Goal: Book appointment/travel/reservation

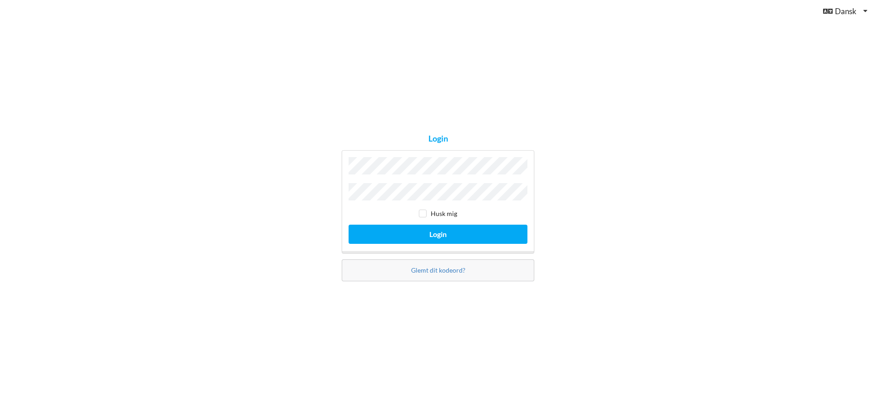
click at [348, 224] on button "Login" at bounding box center [437, 233] width 179 height 19
click at [432, 233] on button "Login" at bounding box center [437, 233] width 179 height 19
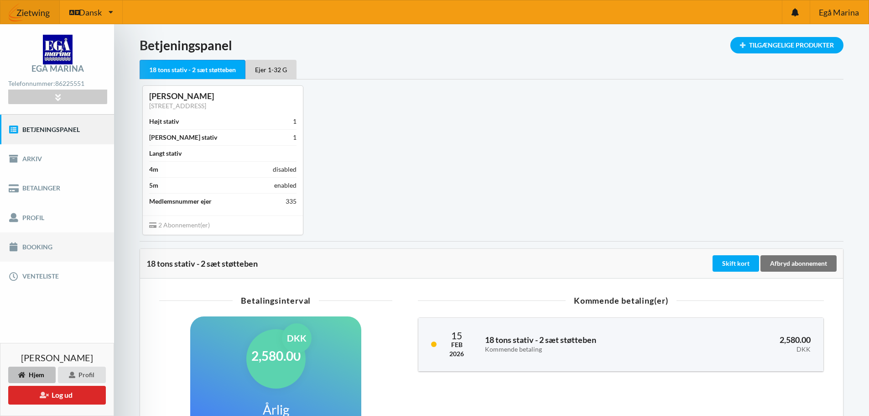
click at [32, 246] on link "Booking" at bounding box center [57, 246] width 114 height 29
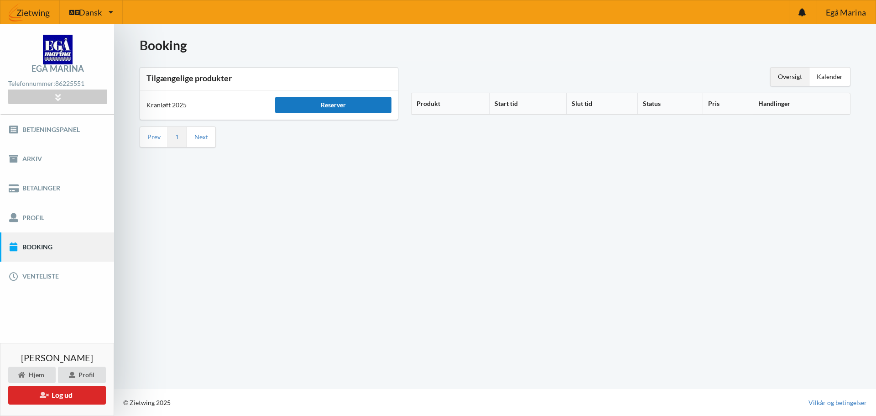
click at [326, 103] on div "Reserver" at bounding box center [333, 105] width 116 height 16
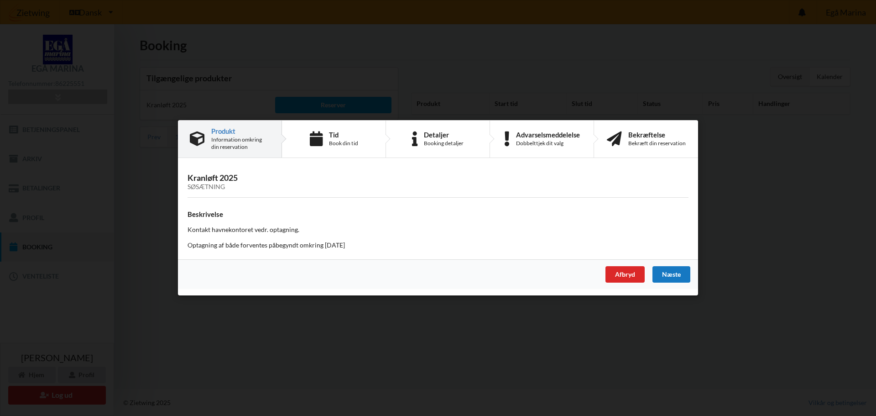
click at [670, 273] on div "Næste" at bounding box center [671, 274] width 38 height 16
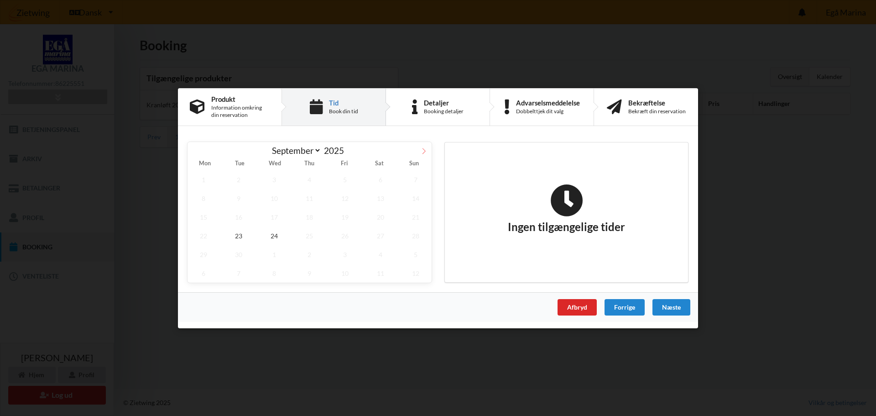
click at [423, 151] on icon at bounding box center [424, 150] width 6 height 6
select select "9"
click at [348, 218] on span "17" at bounding box center [345, 216] width 32 height 19
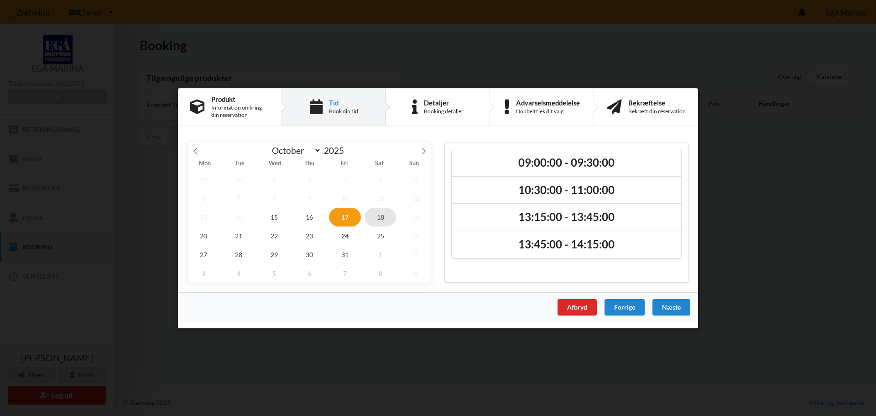
click at [375, 213] on span "18" at bounding box center [380, 216] width 32 height 19
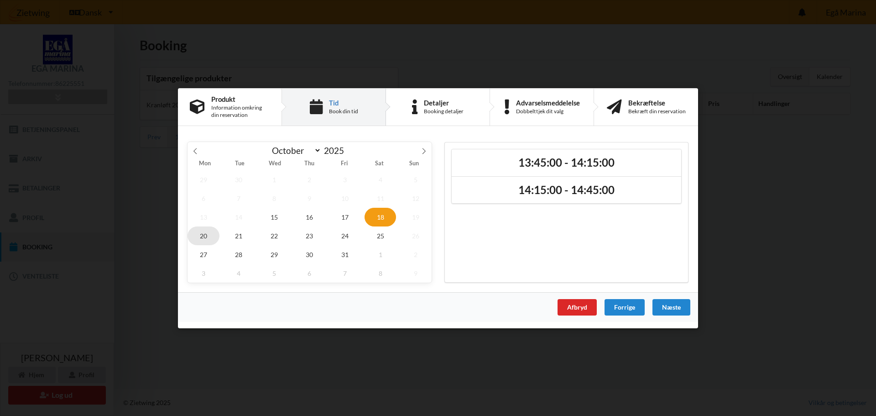
click at [208, 236] on span "20" at bounding box center [203, 235] width 32 height 19
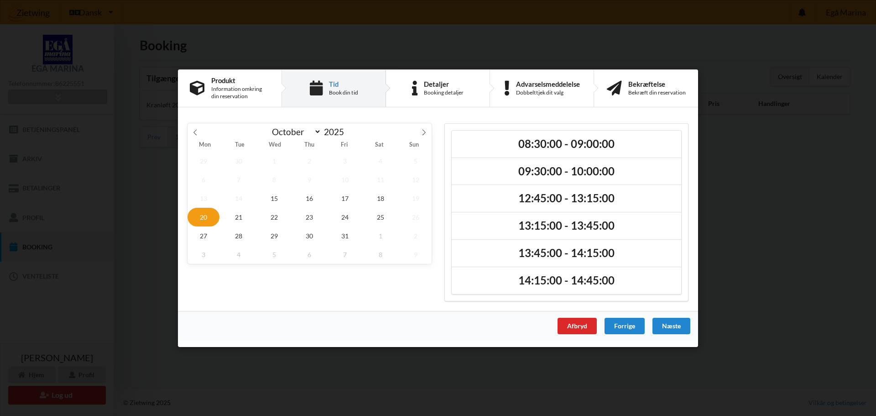
drag, startPoint x: 579, startPoint y: 334, endPoint x: 567, endPoint y: 349, distance: 19.2
click at [567, 349] on div "Er du sikker på du vil logge ud? Nej Ja Vilkår og betingelser Brugerbetingelser…" at bounding box center [438, 208] width 876 height 416
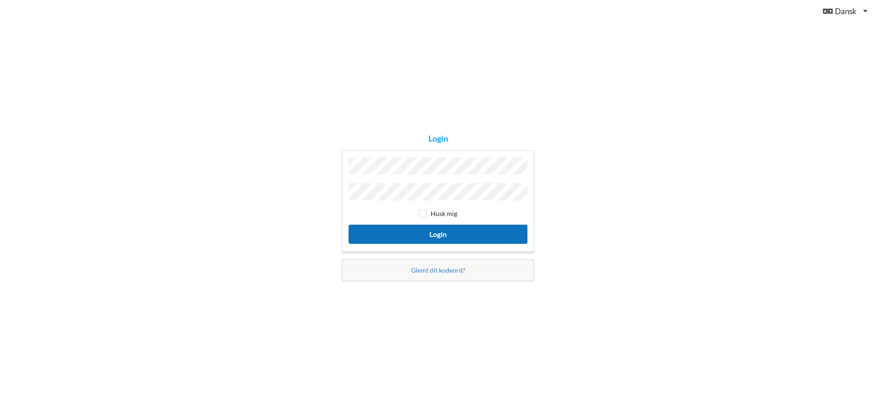
click at [439, 230] on button "Login" at bounding box center [437, 233] width 179 height 19
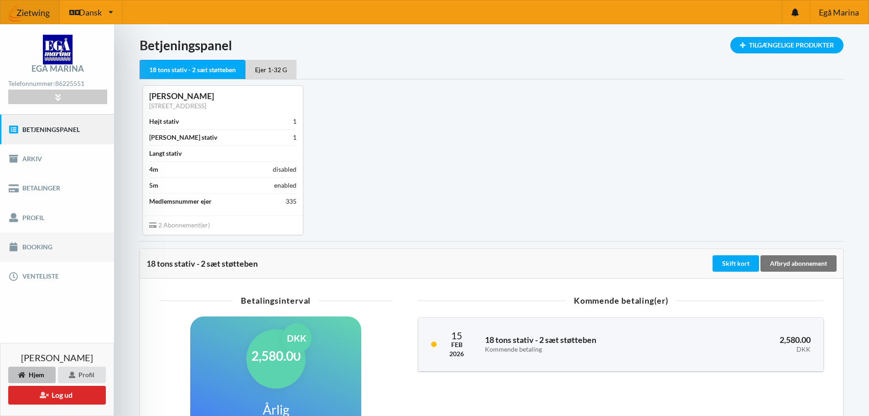
click at [40, 245] on link "Booking" at bounding box center [57, 246] width 114 height 29
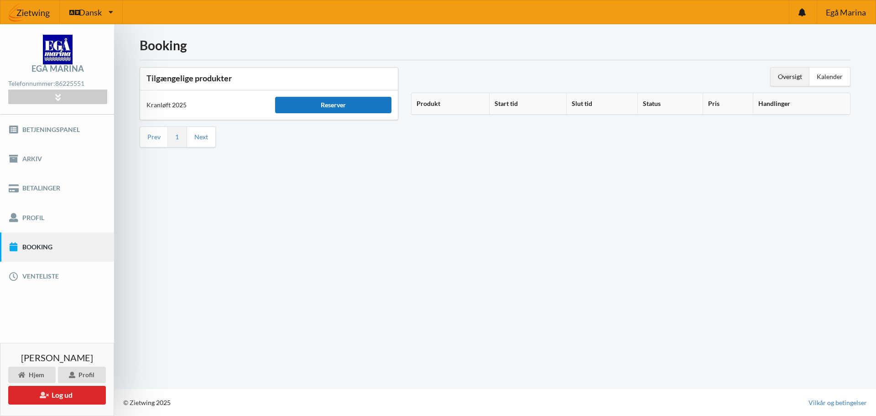
click at [336, 102] on div "Reserver" at bounding box center [333, 105] width 116 height 16
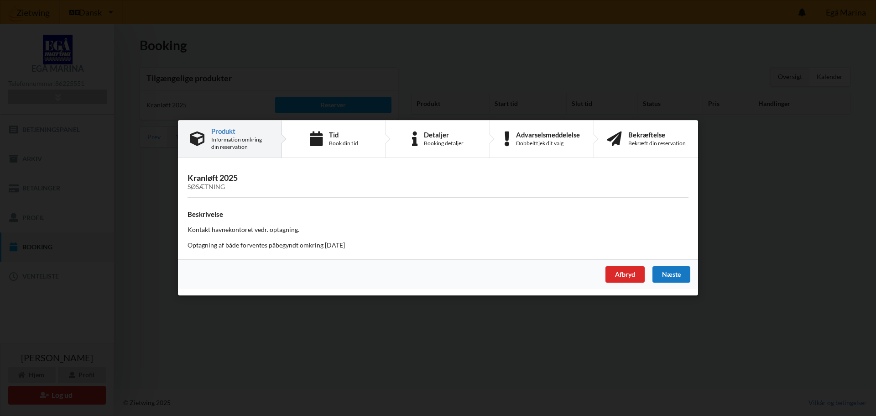
click at [669, 273] on div "Næste" at bounding box center [671, 274] width 38 height 16
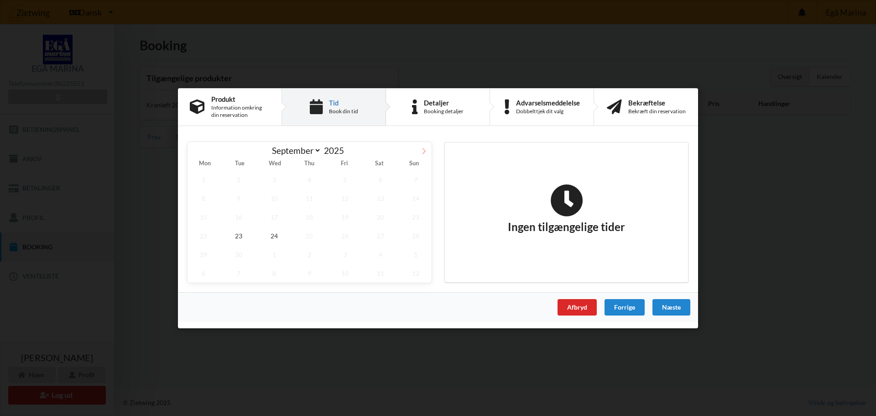
click at [424, 151] on icon at bounding box center [424, 150] width 6 height 6
select select "9"
click at [349, 218] on span "17" at bounding box center [345, 216] width 32 height 19
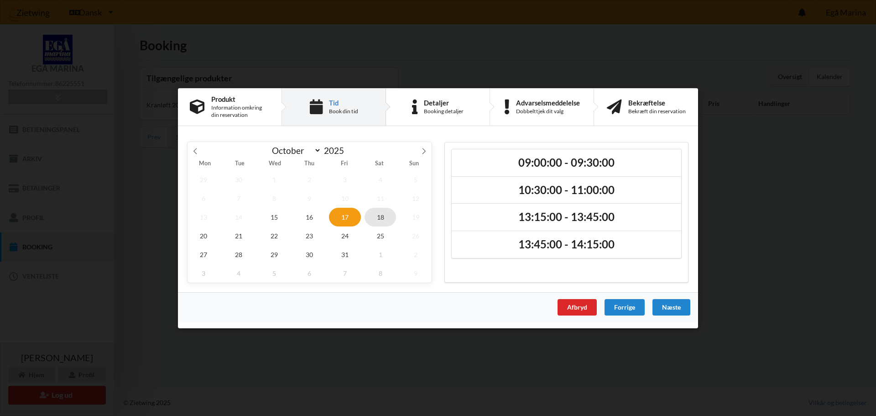
click at [376, 216] on span "18" at bounding box center [380, 216] width 32 height 19
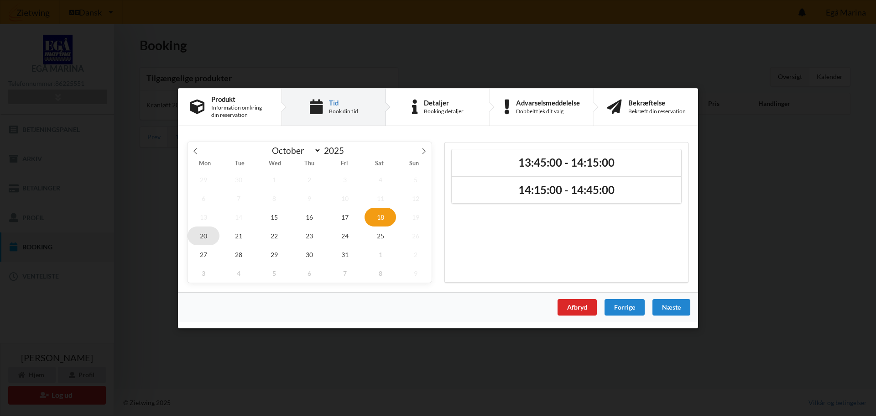
click at [204, 234] on span "20" at bounding box center [203, 235] width 32 height 19
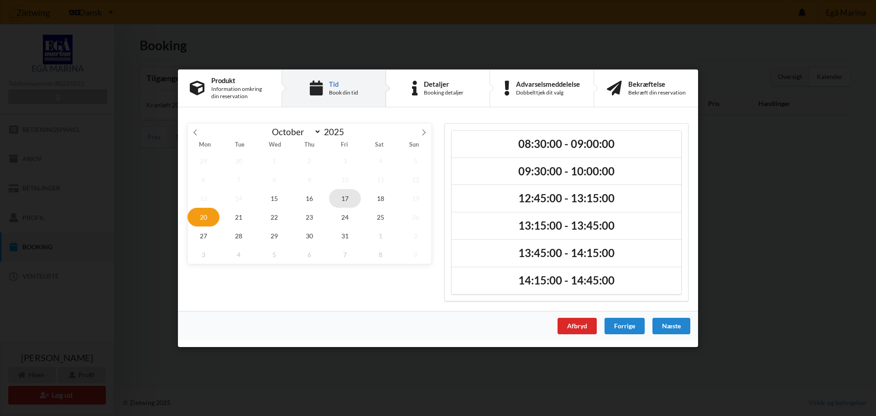
click at [343, 196] on span "17" at bounding box center [345, 197] width 32 height 19
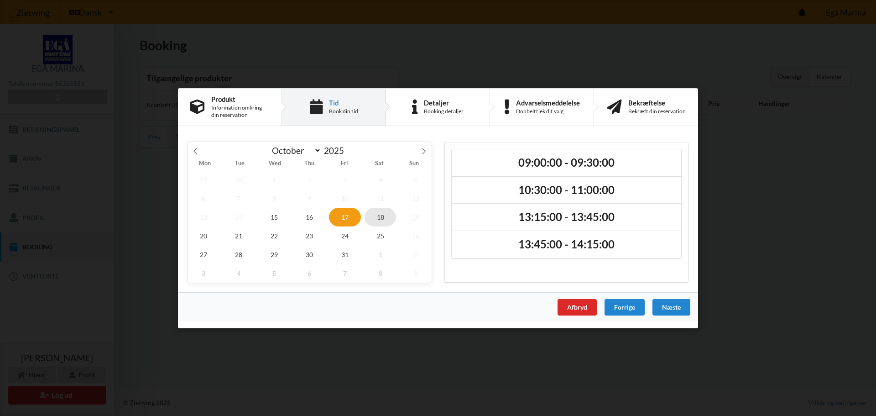
click at [381, 214] on span "18" at bounding box center [380, 216] width 32 height 19
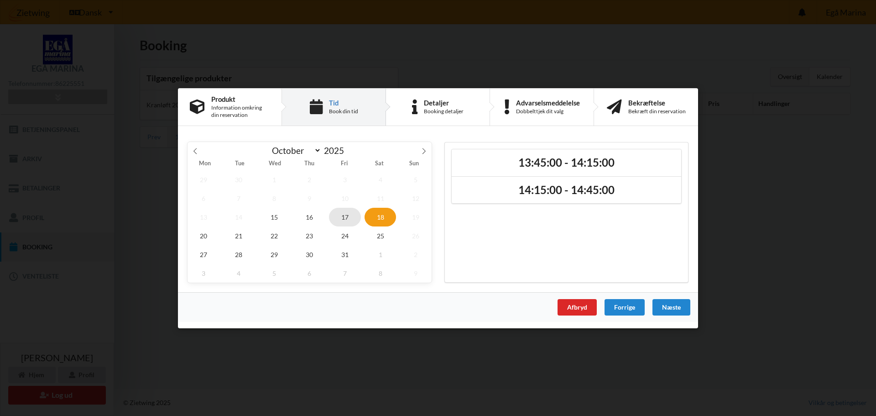
click at [351, 216] on span "17" at bounding box center [345, 216] width 32 height 19
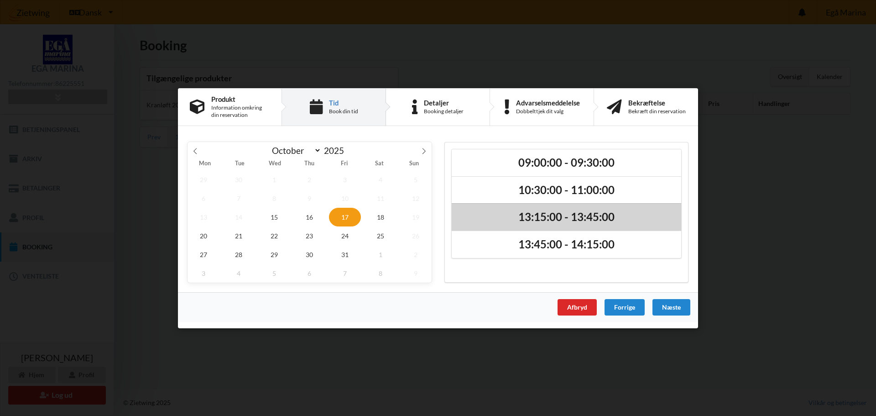
click at [592, 215] on h2 "13:15:00 - 13:45:00" at bounding box center [566, 217] width 217 height 14
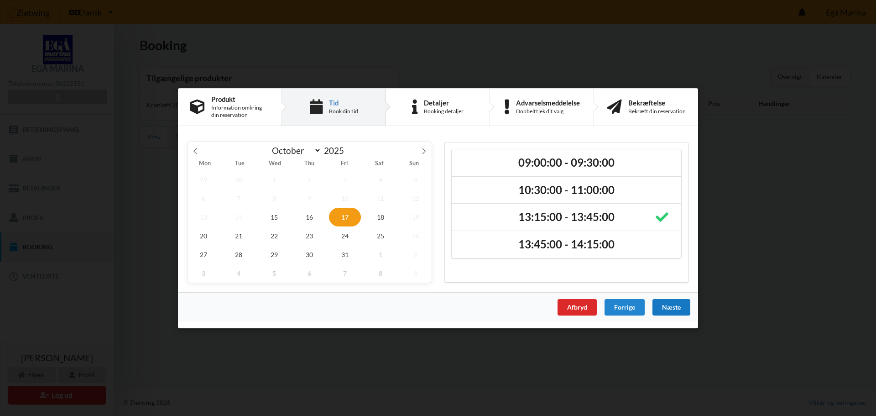
click at [671, 302] on div "Næste" at bounding box center [671, 306] width 38 height 16
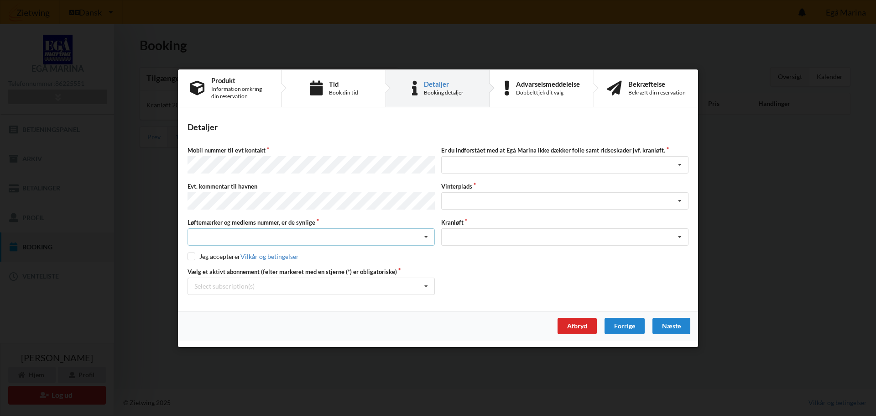
click at [286, 231] on div "Nej, jeg kontakter havnekontoret inden løftet Ja, mine mærker er synlige og int…" at bounding box center [310, 236] width 247 height 17
click at [241, 266] on div "Ja, mine mærker er synlige og intakte" at bounding box center [311, 270] width 246 height 17
click at [191, 254] on input "checkbox" at bounding box center [191, 256] width 8 height 8
checkbox input "true"
click at [323, 280] on div "Select subscription(s) * 18 tons stativ - 2 sæt støtteben * Ejer 1-32 G" at bounding box center [310, 285] width 247 height 17
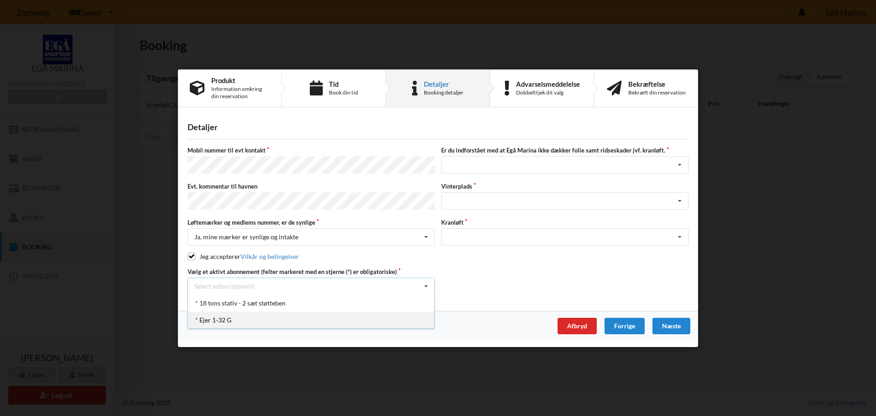
click at [221, 318] on div "* Ejer 1-32 G" at bounding box center [311, 319] width 246 height 17
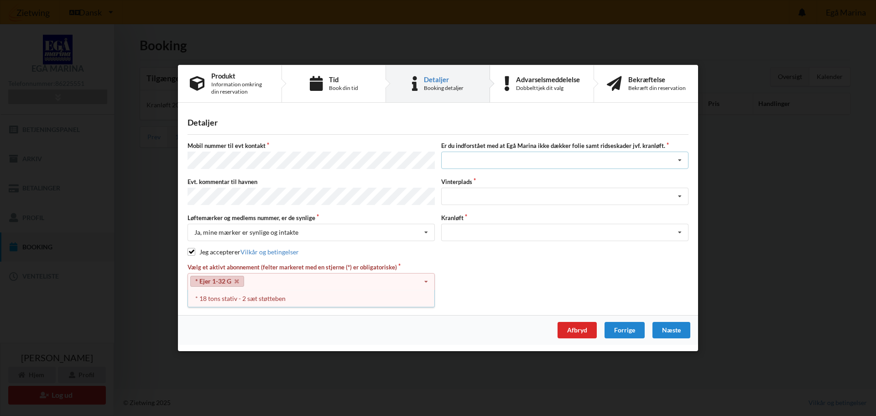
click at [610, 160] on div "Jeg har tæpper med og tager selv ansvaret for eventuelle folie samt ridseskader…" at bounding box center [564, 159] width 247 height 17
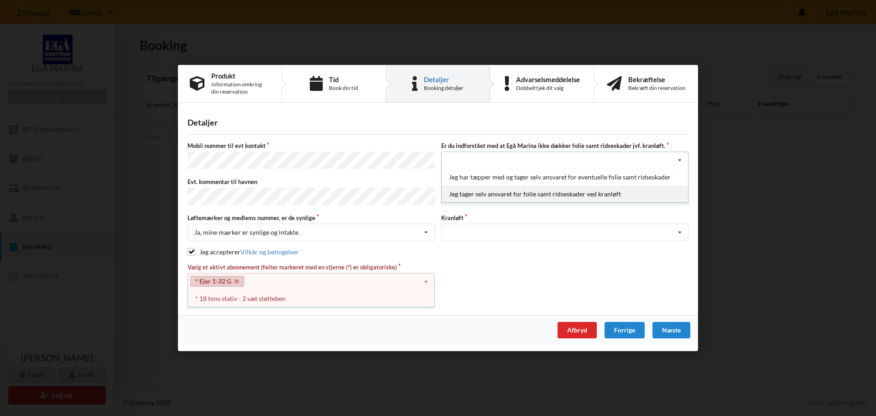
click at [506, 197] on div "Jeg tager selv ansvaret for folie samt ridseskader ved kranløft" at bounding box center [565, 193] width 246 height 17
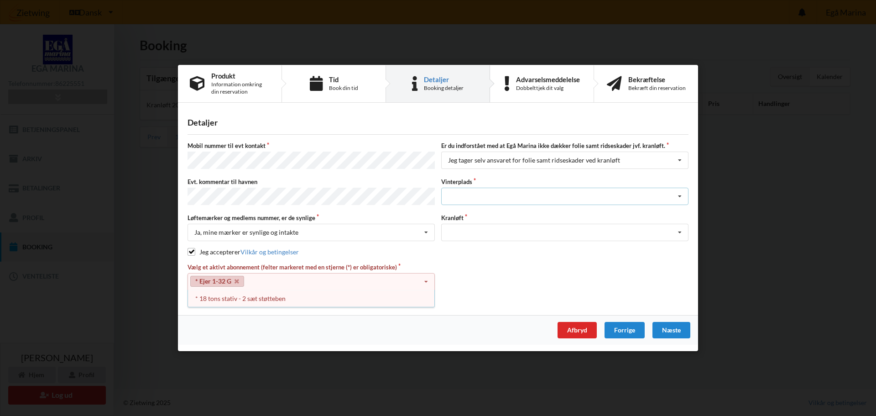
click at [505, 193] on div "Landplads nr. 1 Landplads nr. 2 Landplads nr.3 Landplads nr. 4 Landplads nr. 5 …" at bounding box center [564, 195] width 247 height 17
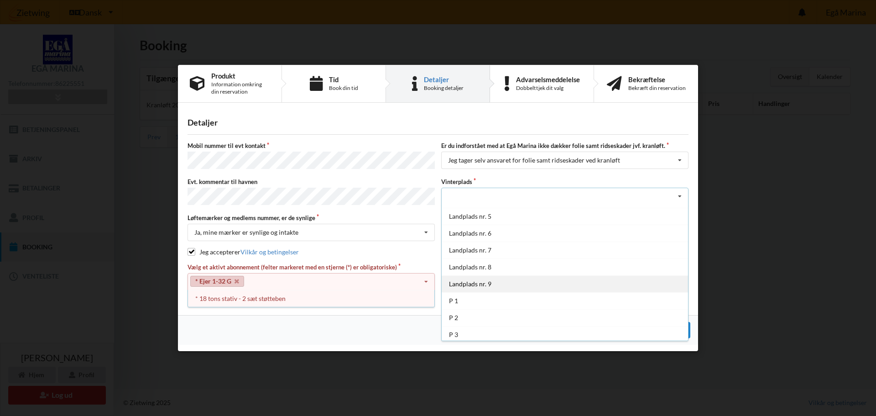
scroll to position [67, 0]
click at [470, 297] on div "P 1" at bounding box center [565, 298] width 246 height 17
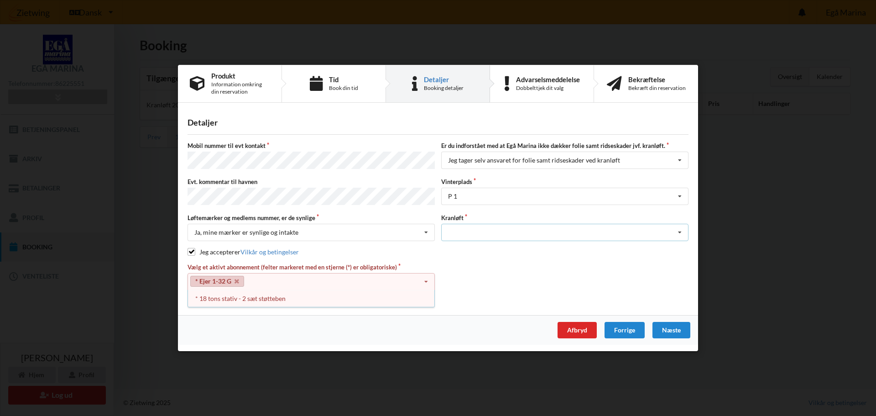
click at [505, 228] on div "Optagning" at bounding box center [564, 232] width 247 height 17
click at [471, 245] on div "Optagning" at bounding box center [565, 248] width 246 height 17
click at [674, 325] on div "Næste" at bounding box center [671, 330] width 38 height 16
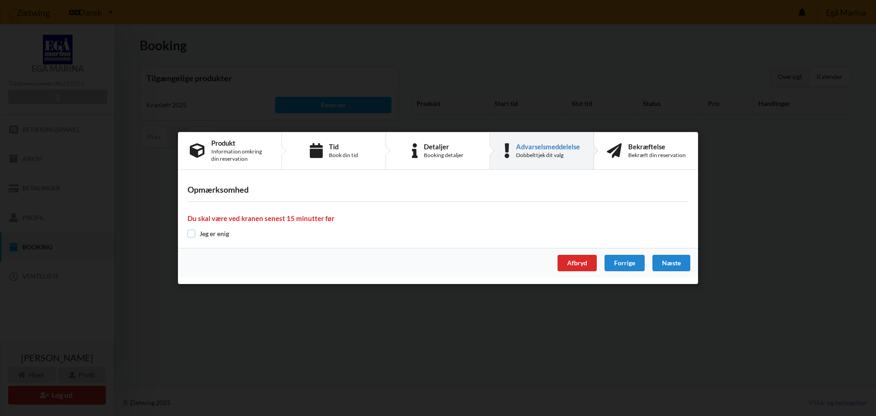
click at [193, 235] on input "checkbox" at bounding box center [191, 233] width 8 height 8
checkbox input "true"
click at [671, 260] on div "Næste" at bounding box center [671, 263] width 38 height 16
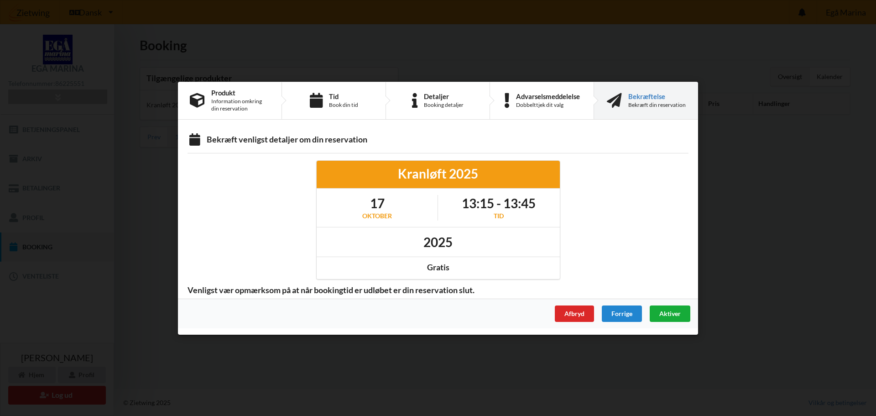
click at [670, 311] on span "Aktiver" at bounding box center [669, 313] width 21 height 8
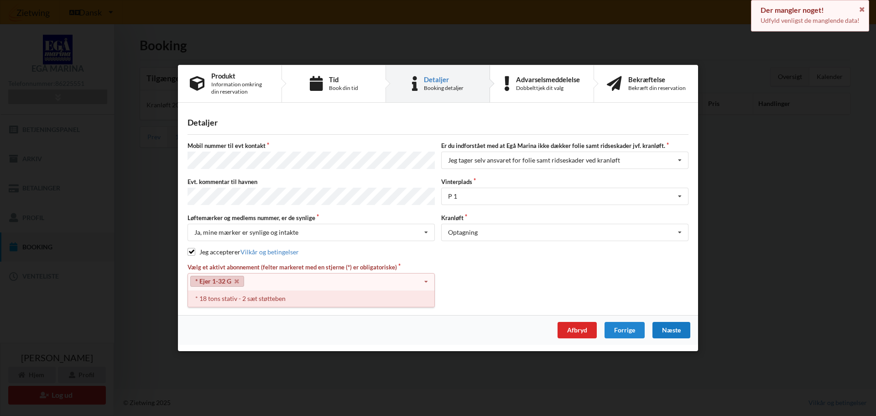
click at [240, 299] on div "* 18 tons stativ - 2 sæt støtteben" at bounding box center [311, 298] width 246 height 17
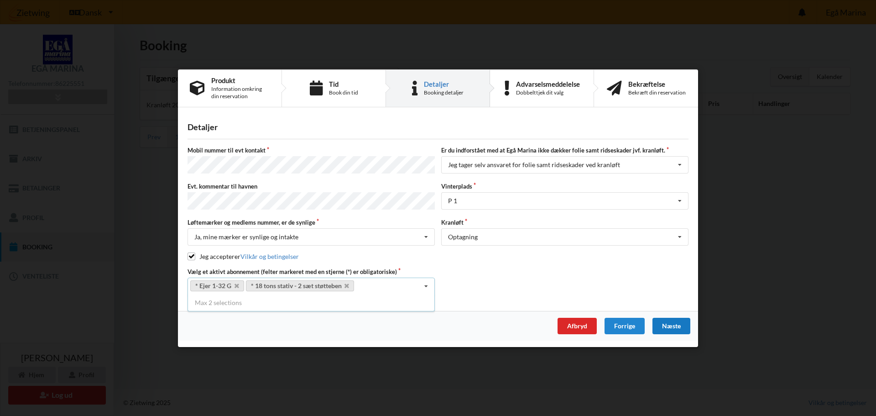
click at [672, 319] on div "Næste" at bounding box center [671, 325] width 38 height 16
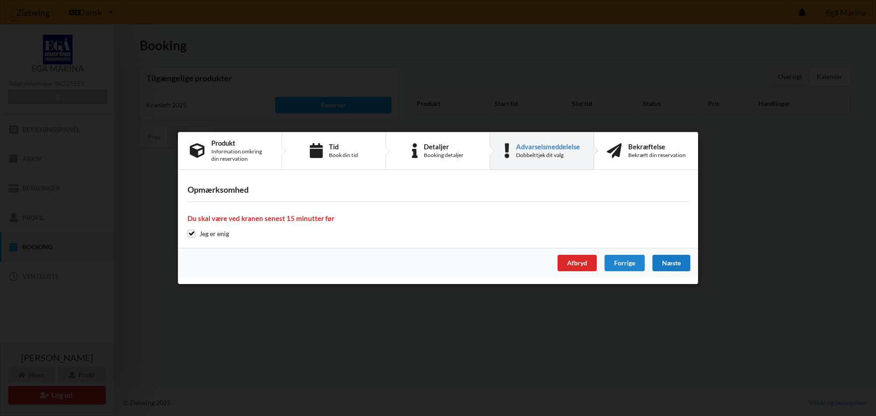
click at [669, 259] on div "Næste" at bounding box center [671, 263] width 38 height 16
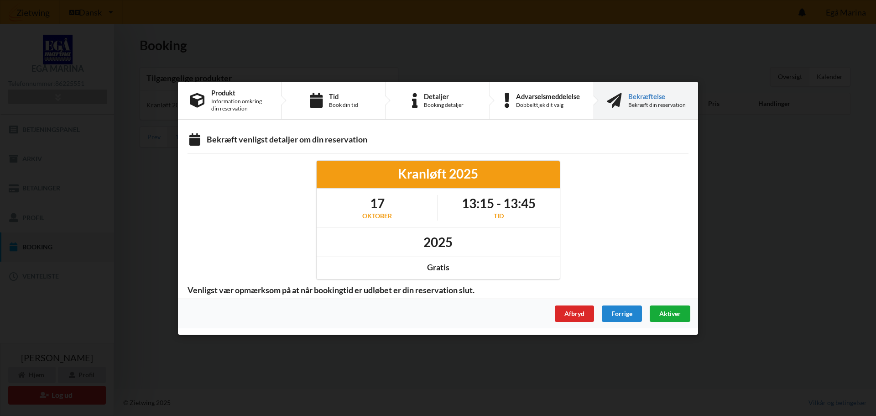
click at [671, 311] on span "Aktiver" at bounding box center [669, 313] width 21 height 8
